Goal: Task Accomplishment & Management: Manage account settings

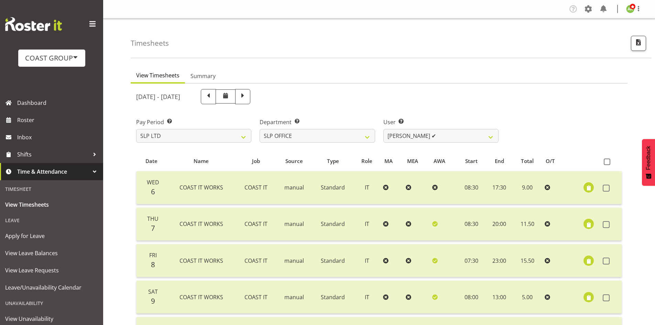
select select "25"
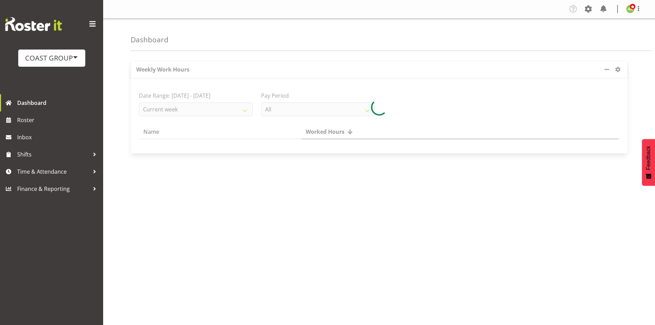
click at [56, 61] on div "COAST GROUP" at bounding box center [51, 58] width 53 height 10
click at [54, 74] on link "Generator Rental Services LTD" at bounding box center [68, 77] width 101 height 12
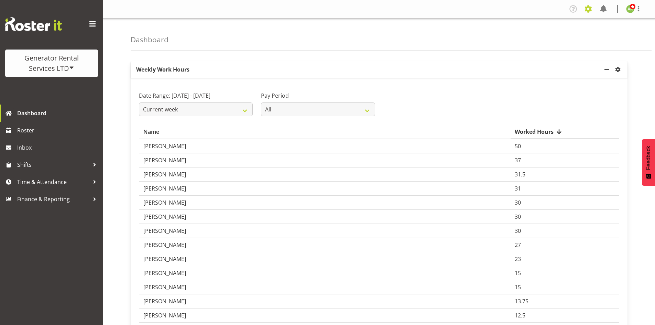
click at [592, 10] on span at bounding box center [588, 8] width 11 height 11
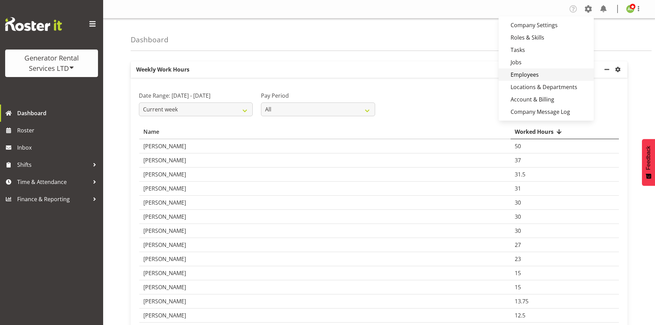
click at [537, 73] on link "Employees" at bounding box center [545, 74] width 95 height 12
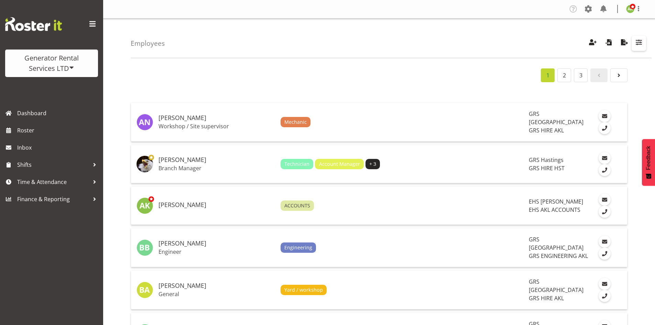
click at [641, 43] on span "button" at bounding box center [638, 42] width 9 height 9
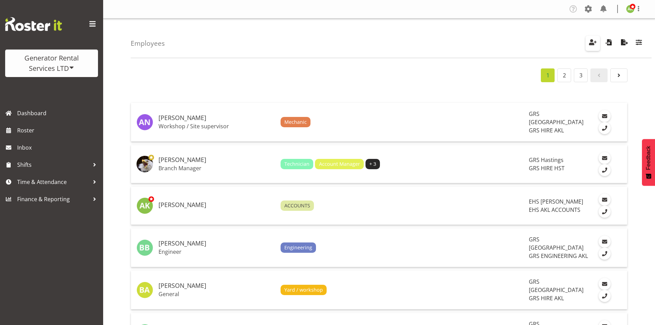
click at [593, 42] on span "button" at bounding box center [592, 42] width 9 height 9
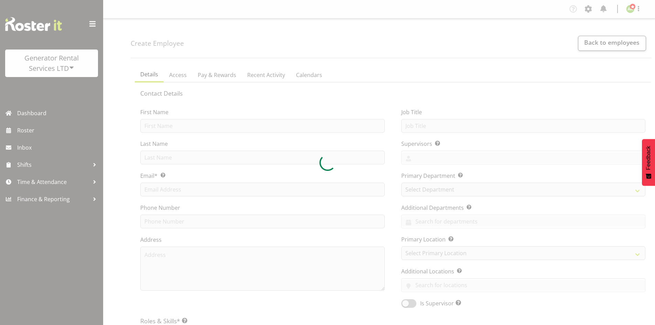
click at [596, 42] on div at bounding box center [327, 162] width 655 height 325
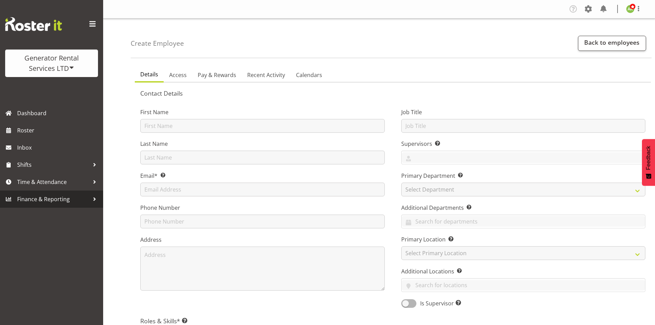
click at [57, 200] on span "Finance & Reporting" at bounding box center [53, 199] width 72 height 10
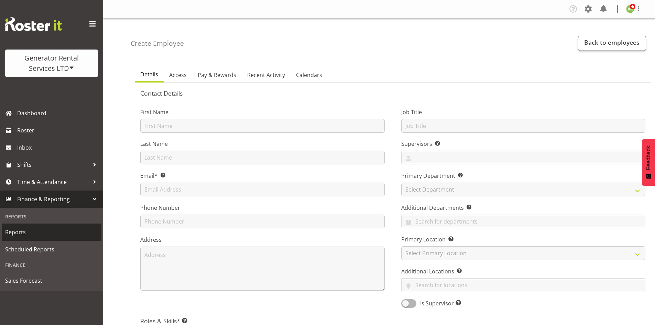
click at [22, 234] on span "Reports" at bounding box center [51, 232] width 93 height 10
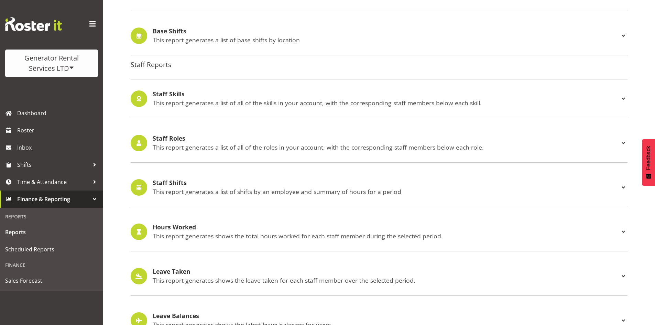
scroll to position [559, 0]
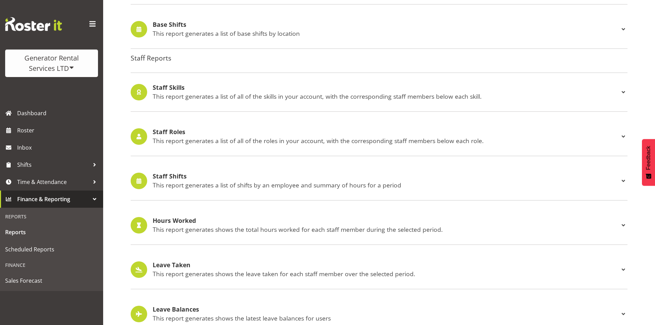
click at [175, 131] on h4 "Staff Roles" at bounding box center [386, 132] width 466 height 7
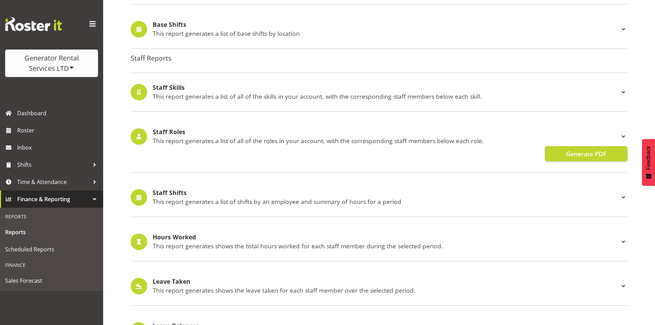
click at [626, 137] on span at bounding box center [623, 136] width 8 height 8
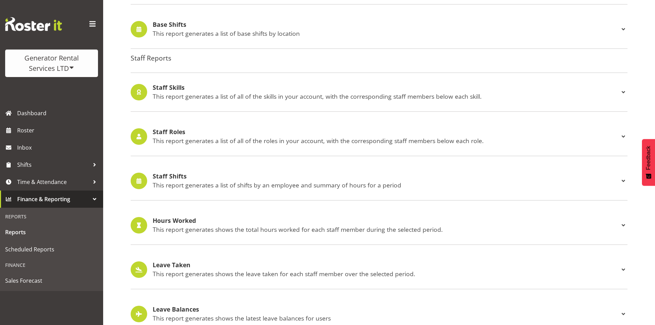
click at [626, 137] on span at bounding box center [623, 136] width 8 height 8
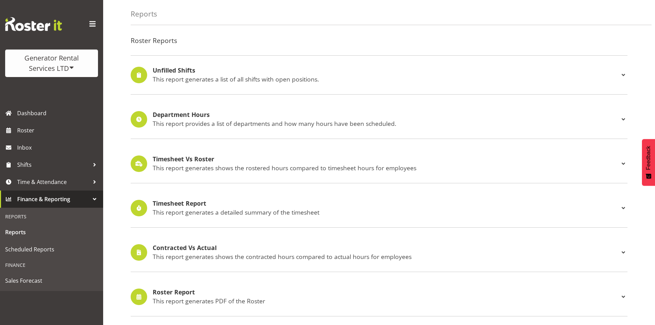
scroll to position [0, 0]
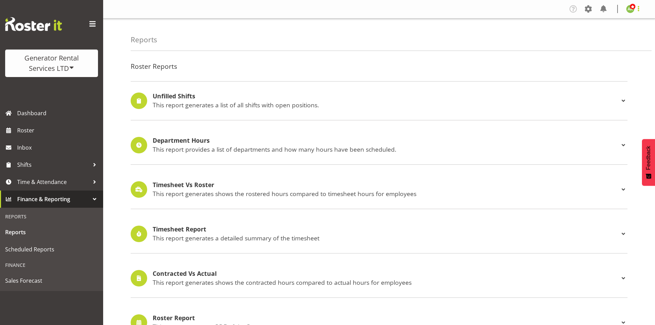
click at [640, 11] on span at bounding box center [638, 8] width 8 height 8
click at [588, 12] on span at bounding box center [588, 8] width 11 height 11
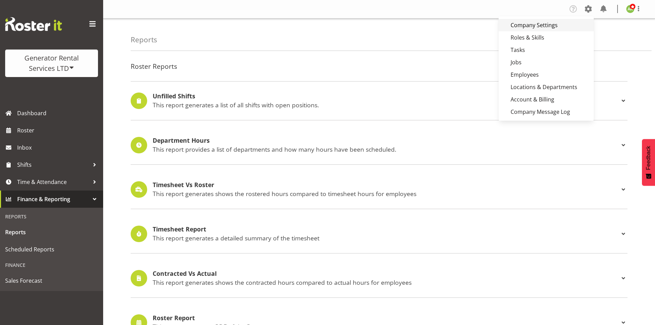
click at [533, 26] on link "Company Settings" at bounding box center [545, 25] width 95 height 12
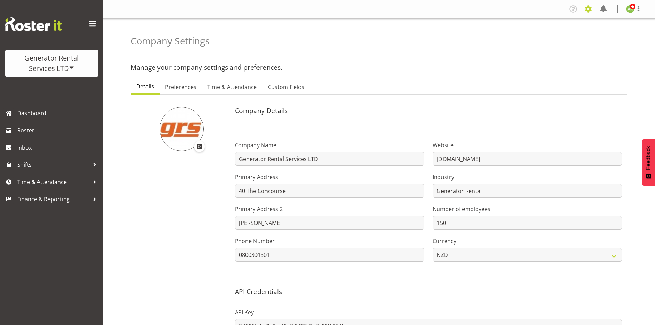
click at [591, 10] on span at bounding box center [588, 8] width 11 height 11
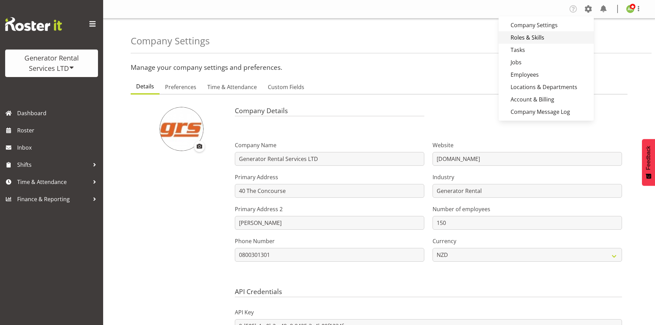
click at [531, 38] on link "Roles & Skills" at bounding box center [545, 37] width 95 height 12
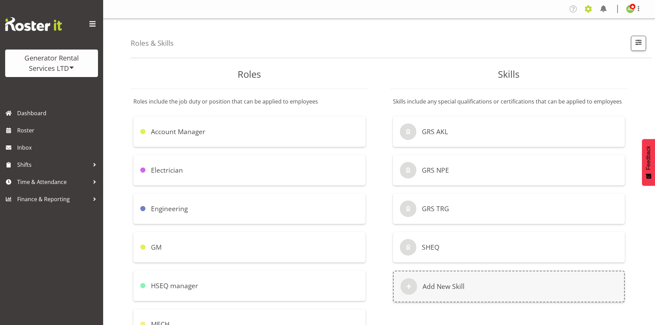
click at [593, 9] on span at bounding box center [588, 8] width 11 height 11
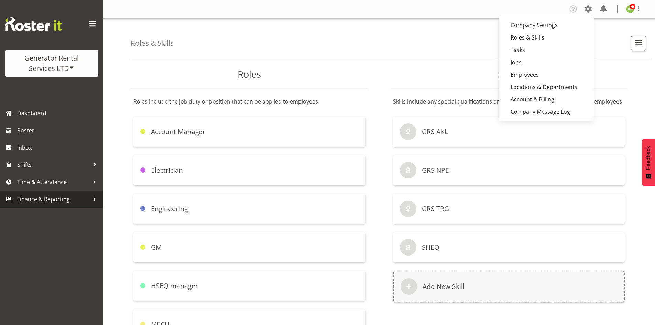
click at [55, 199] on span "Finance & Reporting" at bounding box center [53, 199] width 72 height 10
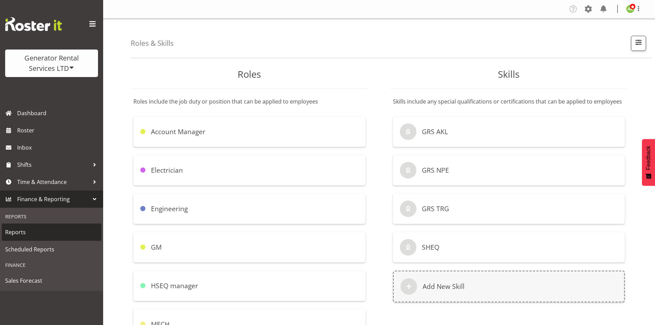
click at [23, 233] on span "Reports" at bounding box center [51, 232] width 93 height 10
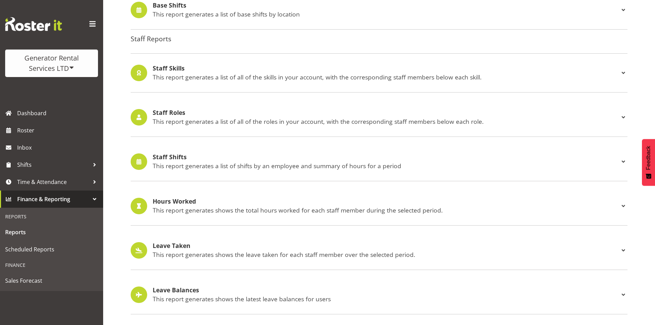
scroll to position [584, 0]
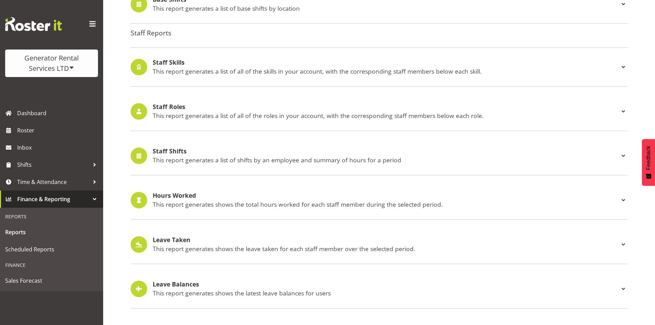
click at [624, 108] on span at bounding box center [623, 111] width 8 height 8
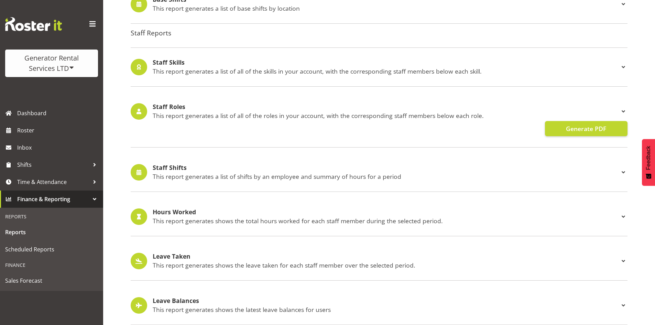
click at [174, 108] on h4 "Staff Roles" at bounding box center [386, 106] width 466 height 7
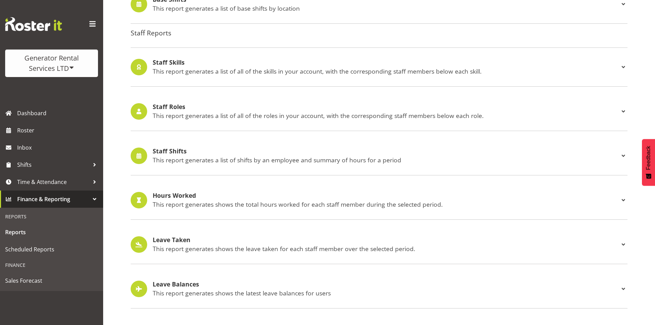
click at [174, 108] on h4 "Staff Roles" at bounding box center [386, 106] width 466 height 7
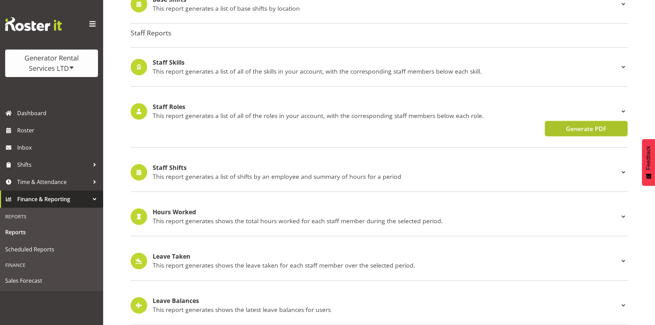
click at [564, 127] on button "Generate PDF" at bounding box center [586, 128] width 82 height 15
click at [49, 181] on span "Time & Attendance" at bounding box center [53, 182] width 72 height 10
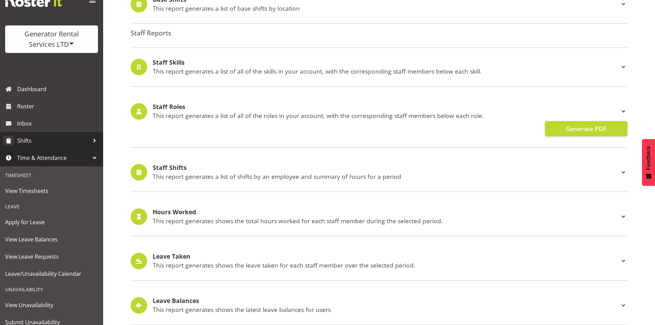
scroll to position [0, 0]
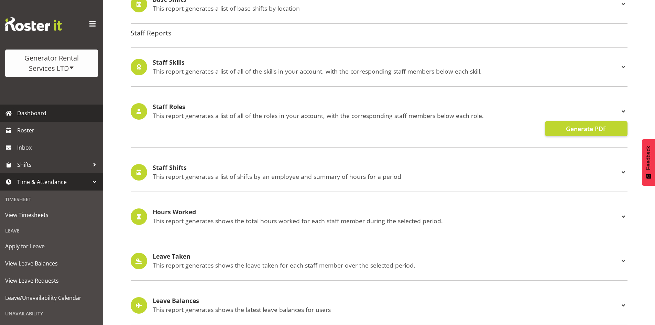
click at [34, 114] on span "Dashboard" at bounding box center [58, 113] width 82 height 10
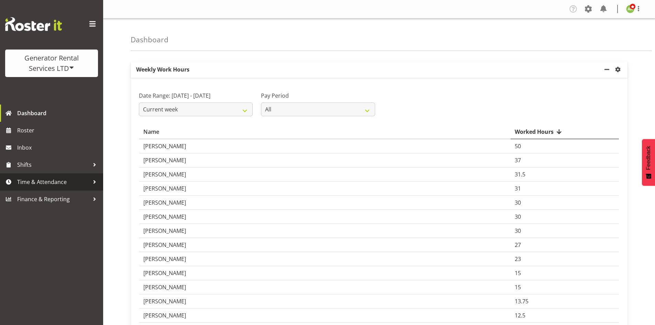
click at [47, 181] on span "Time & Attendance" at bounding box center [53, 182] width 72 height 10
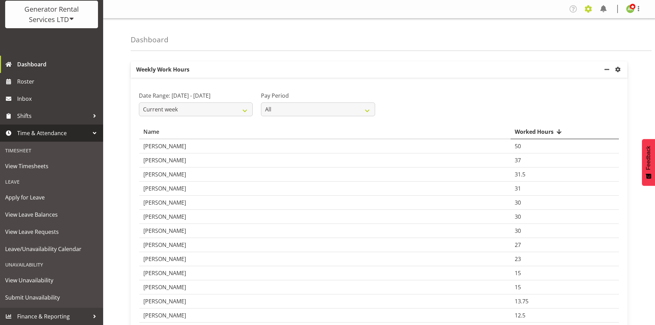
click at [588, 8] on span at bounding box center [588, 8] width 11 height 11
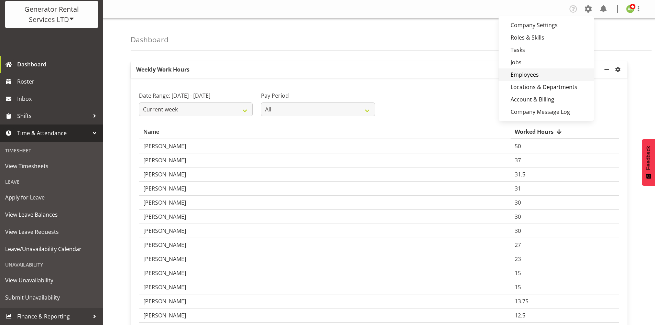
click at [528, 73] on link "Employees" at bounding box center [545, 74] width 95 height 12
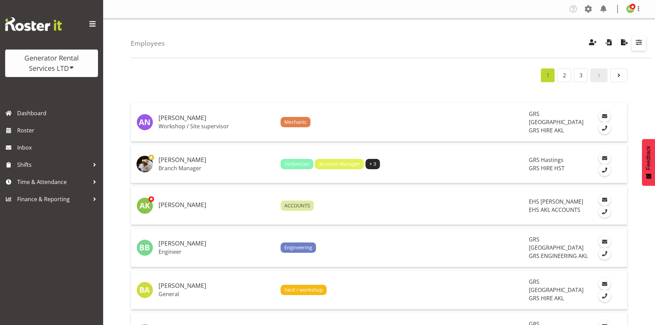
click at [638, 44] on span "button" at bounding box center [638, 42] width 9 height 9
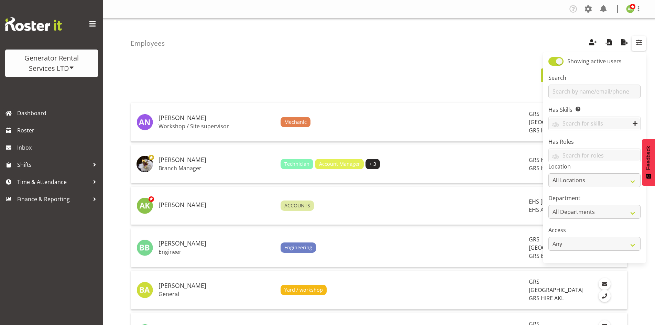
click at [638, 44] on span "button" at bounding box center [638, 42] width 9 height 9
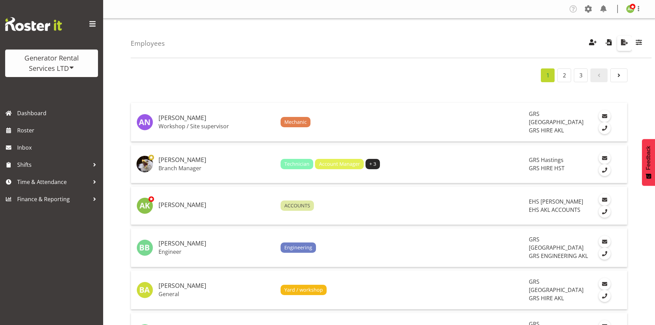
click at [624, 46] on span "button" at bounding box center [624, 42] width 9 height 9
click at [624, 43] on span "button" at bounding box center [624, 42] width 9 height 9
